Goal: Task Accomplishment & Management: Complete application form

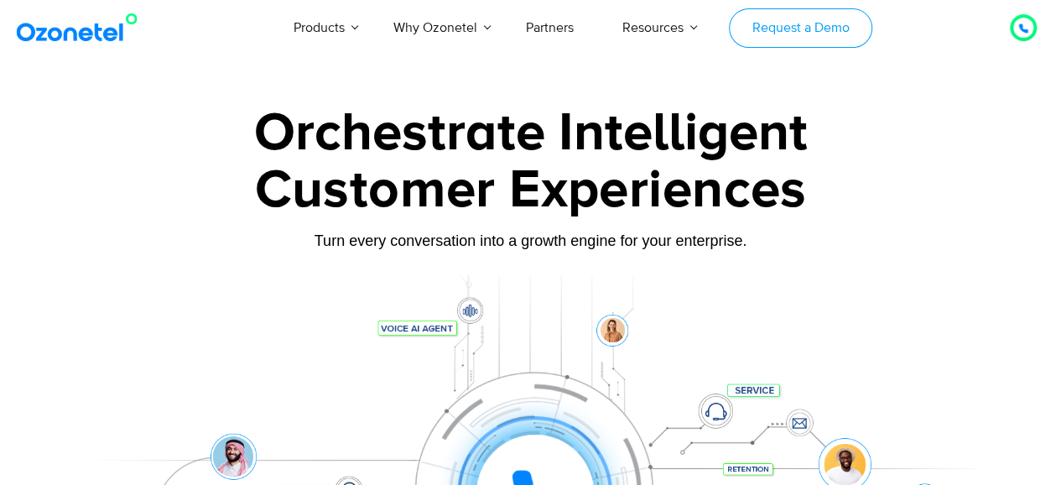
click at [778, 38] on link "Request a Demo" at bounding box center [800, 27] width 143 height 39
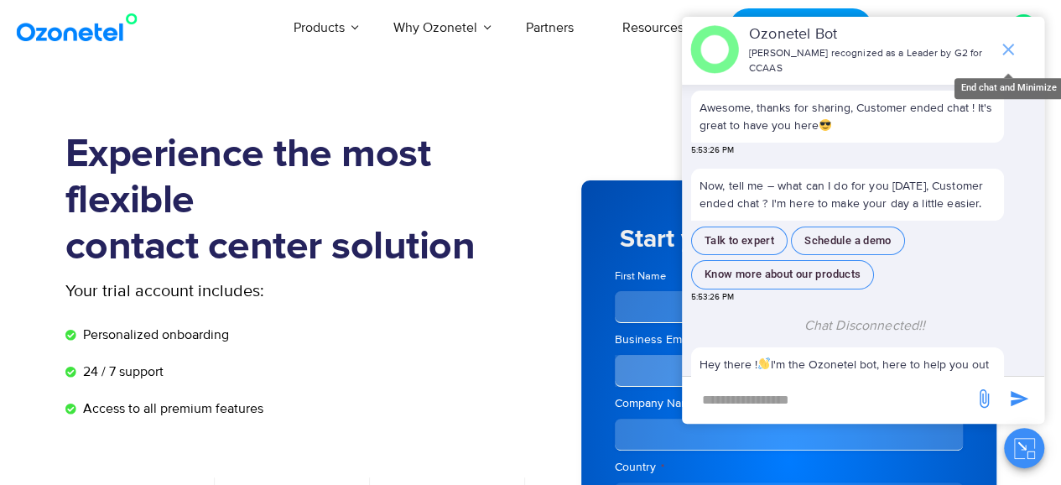
click at [1016, 49] on icon "end chat or minimize" at bounding box center [1008, 49] width 20 height 20
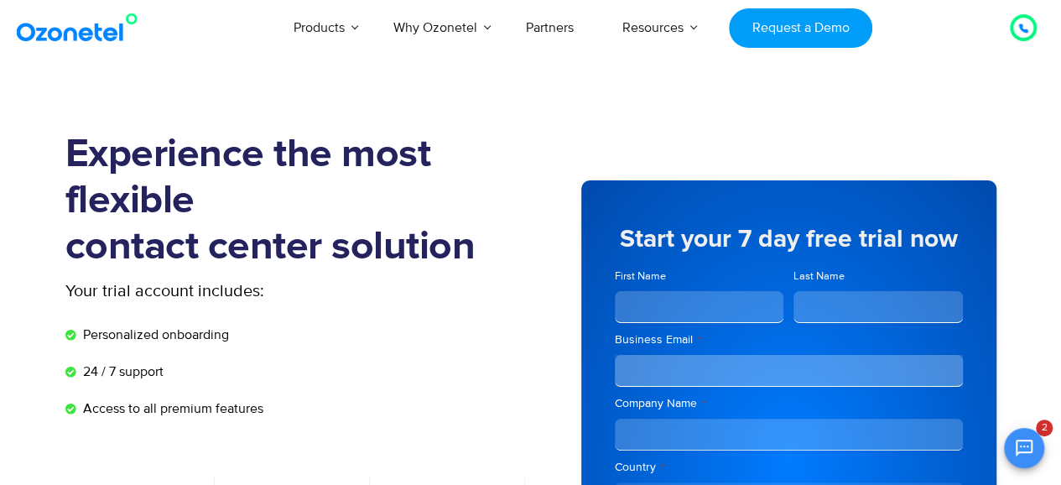
scroll to position [450, 0]
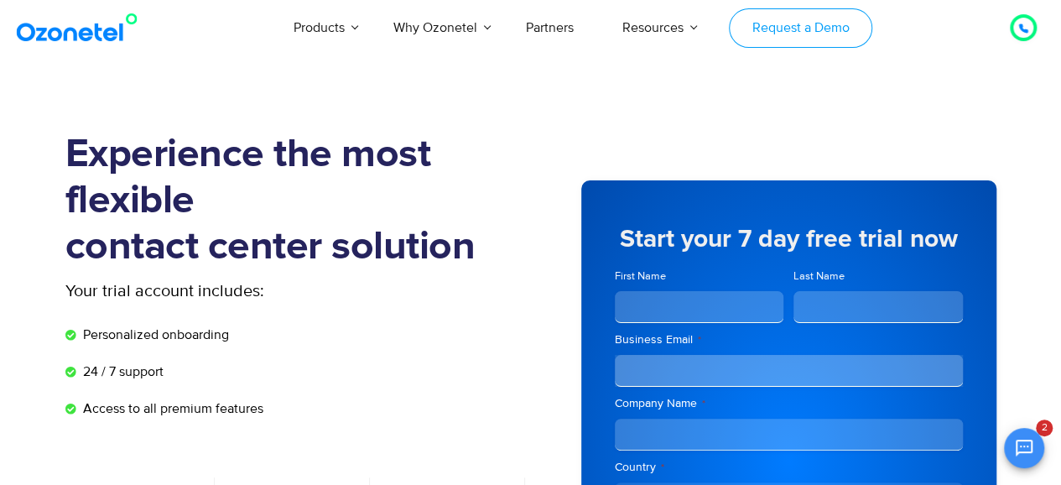
click at [788, 38] on link "Request a Demo" at bounding box center [800, 27] width 143 height 39
